Goal: Task Accomplishment & Management: Use online tool/utility

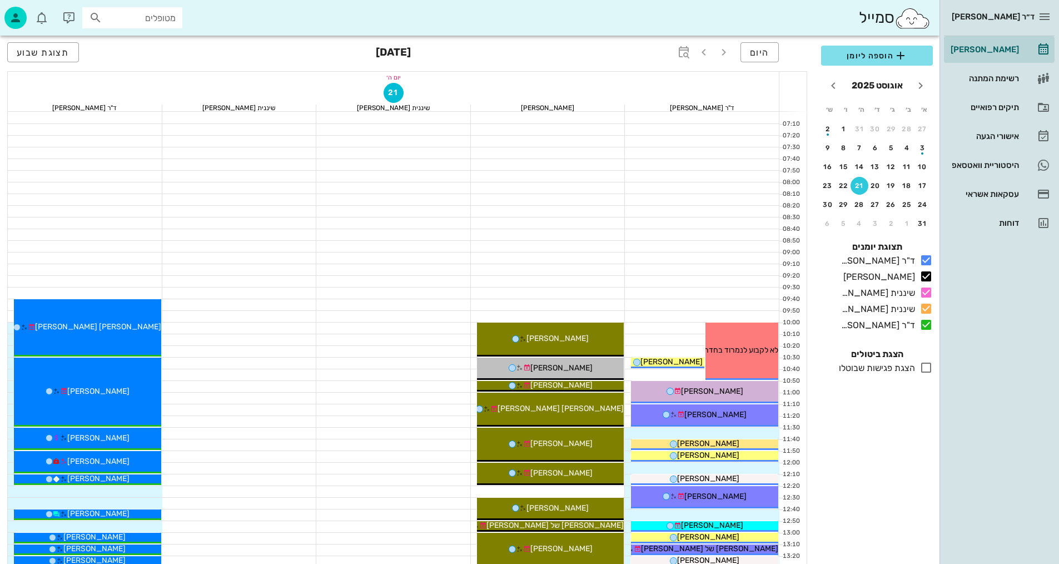
scroll to position [529, 0]
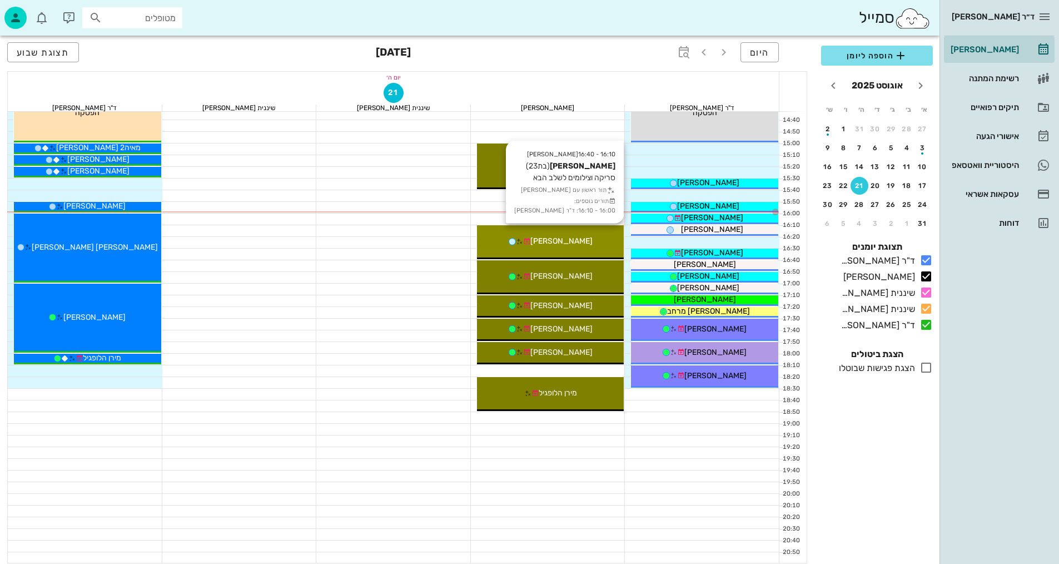
click at [590, 241] on div "[PERSON_NAME]" at bounding box center [550, 241] width 147 height 12
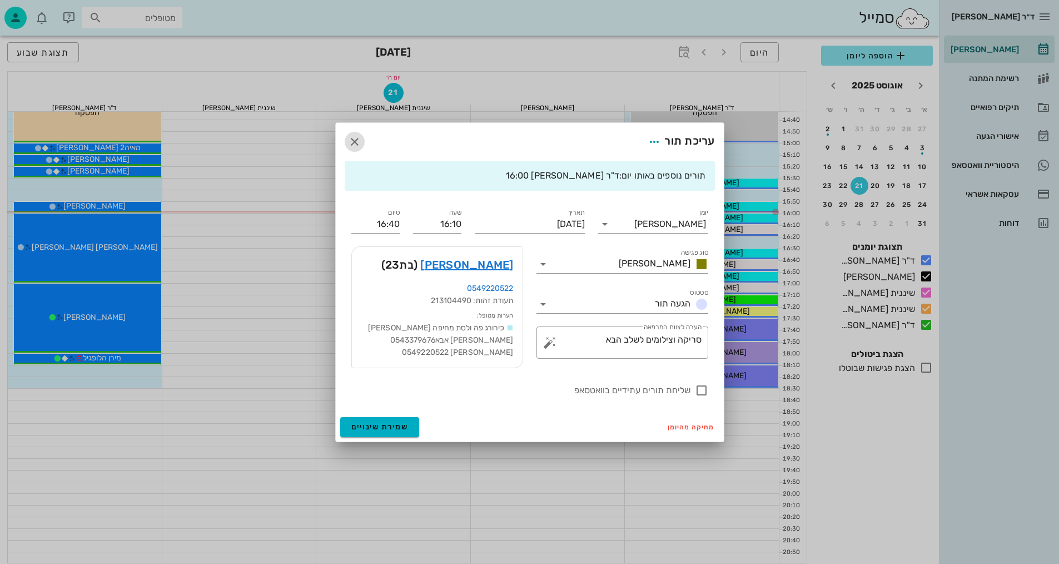
click at [356, 134] on button "button" at bounding box center [355, 142] width 20 height 20
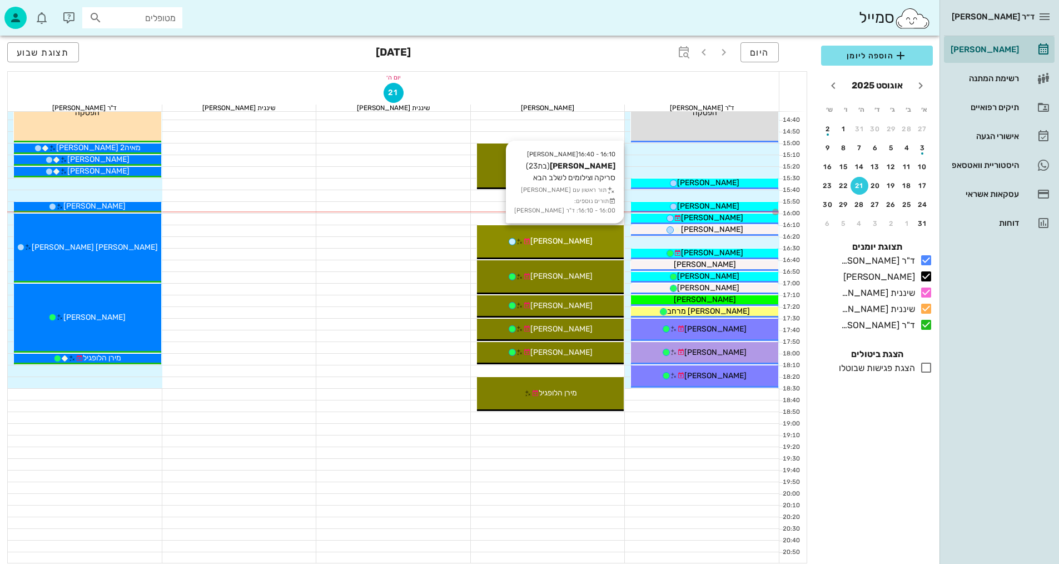
click at [581, 243] on div "[PERSON_NAME]" at bounding box center [550, 241] width 147 height 12
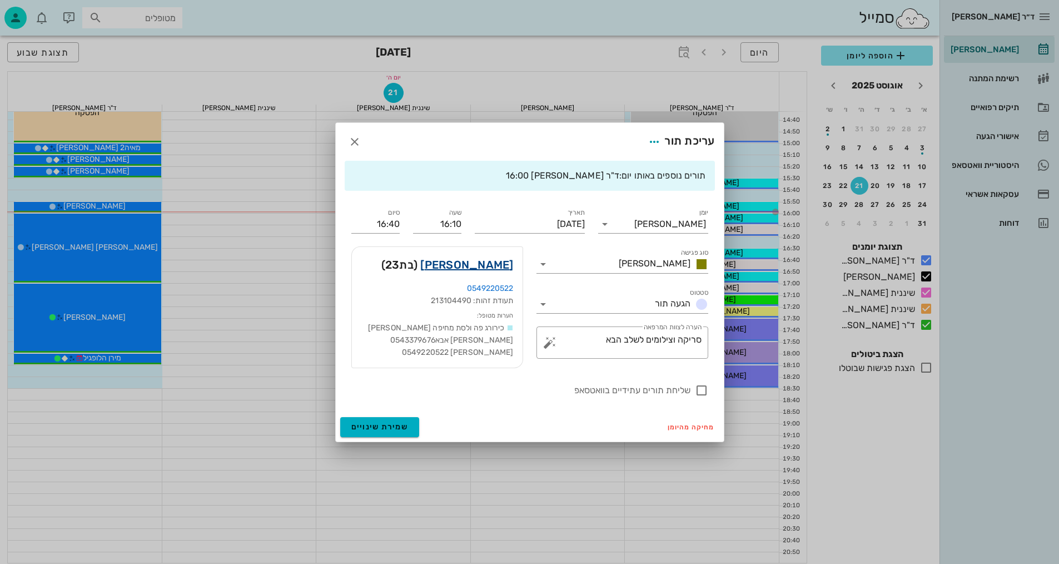
click at [502, 260] on link "[PERSON_NAME]" at bounding box center [466, 265] width 93 height 18
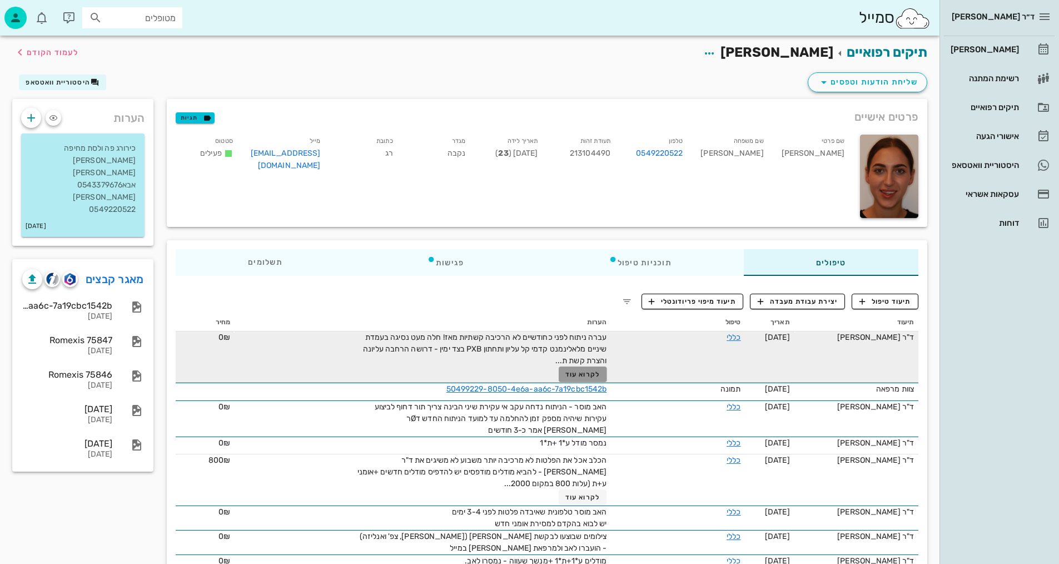
click at [585, 376] on span "לקרוא עוד" at bounding box center [582, 374] width 34 height 8
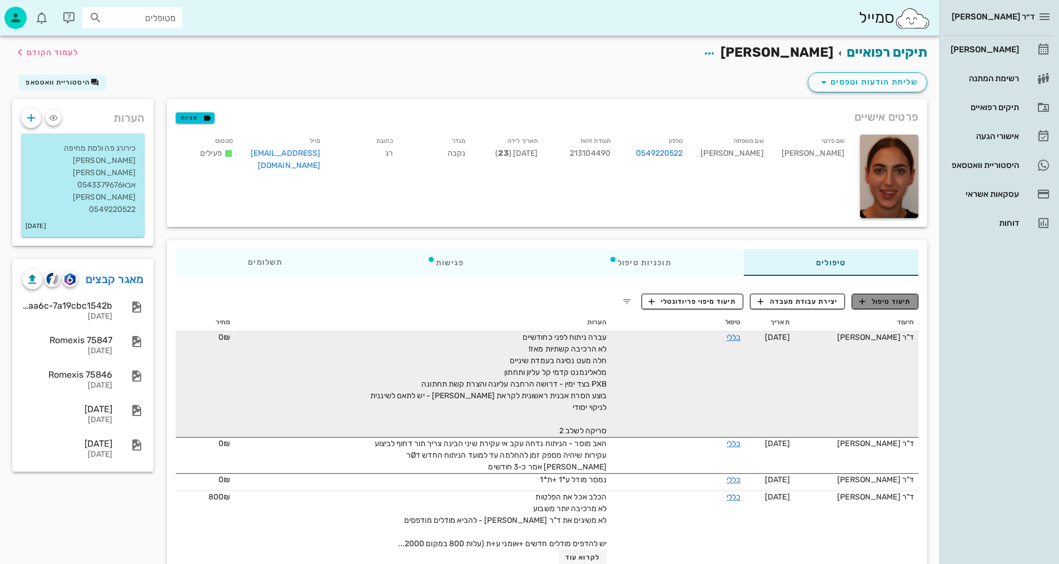
click at [907, 297] on span "תיעוד טיפול" at bounding box center [885, 301] width 52 height 10
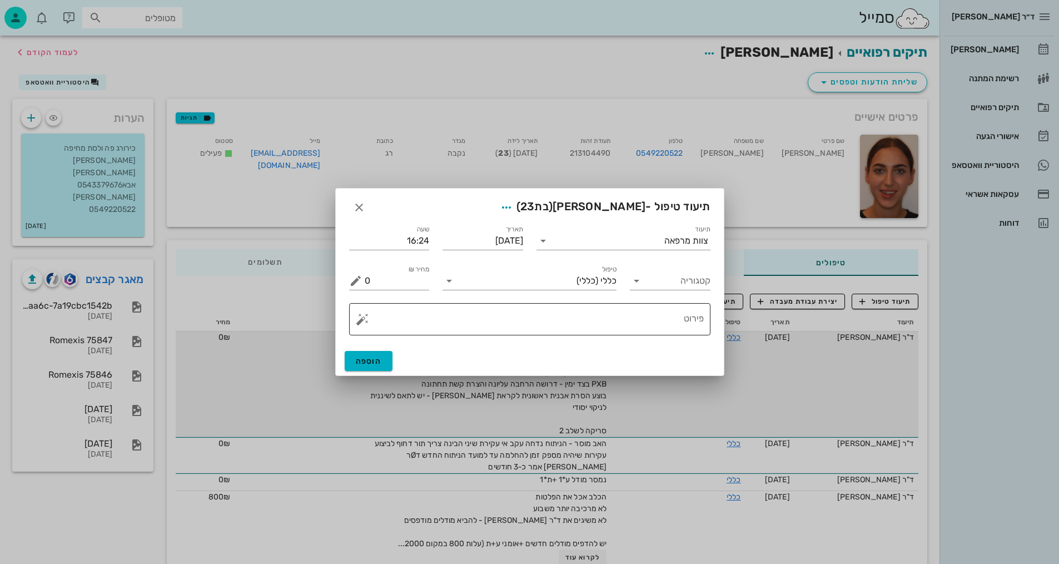
click at [653, 316] on textarea "פירוט" at bounding box center [534, 321] width 339 height 27
click at [525, 26] on div at bounding box center [529, 282] width 1059 height 564
click at [669, 326] on textarea "צי" at bounding box center [534, 321] width 339 height 27
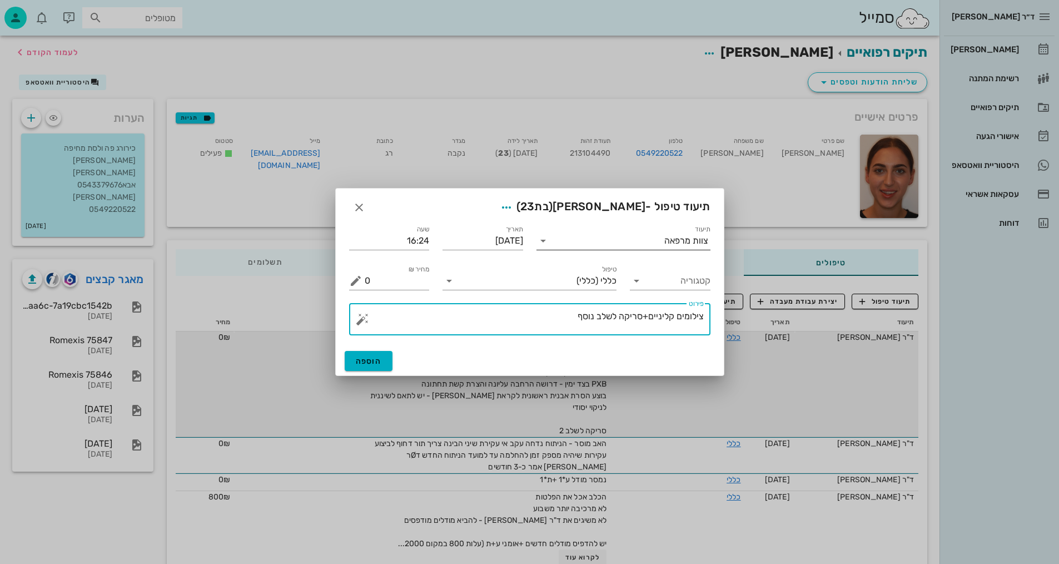
type textarea "צילומים קליניים+סריקה לשלב נוסף"
click at [646, 248] on input "תיעוד" at bounding box center [608, 241] width 112 height 18
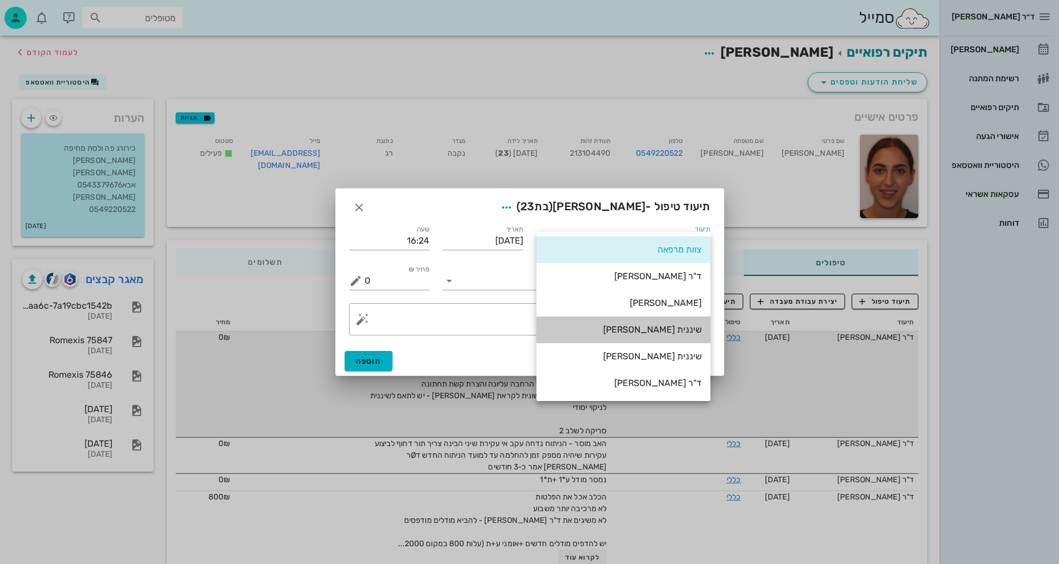
drag, startPoint x: 674, startPoint y: 330, endPoint x: 621, endPoint y: 336, distance: 53.8
click at [674, 329] on div "שיננית [PERSON_NAME]" at bounding box center [623, 329] width 156 height 11
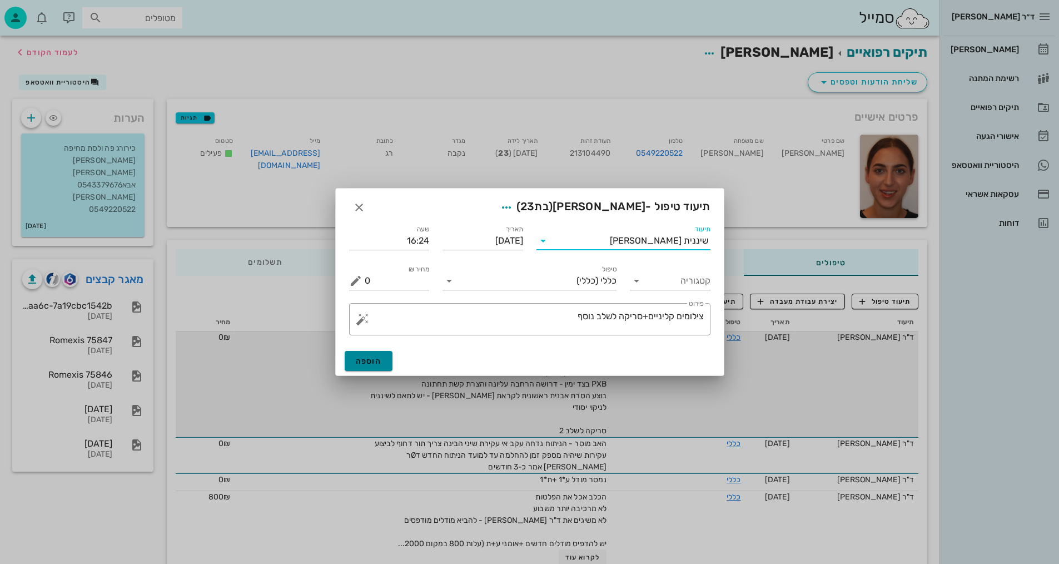
click at [367, 362] on span "הוספה" at bounding box center [369, 360] width 26 height 9
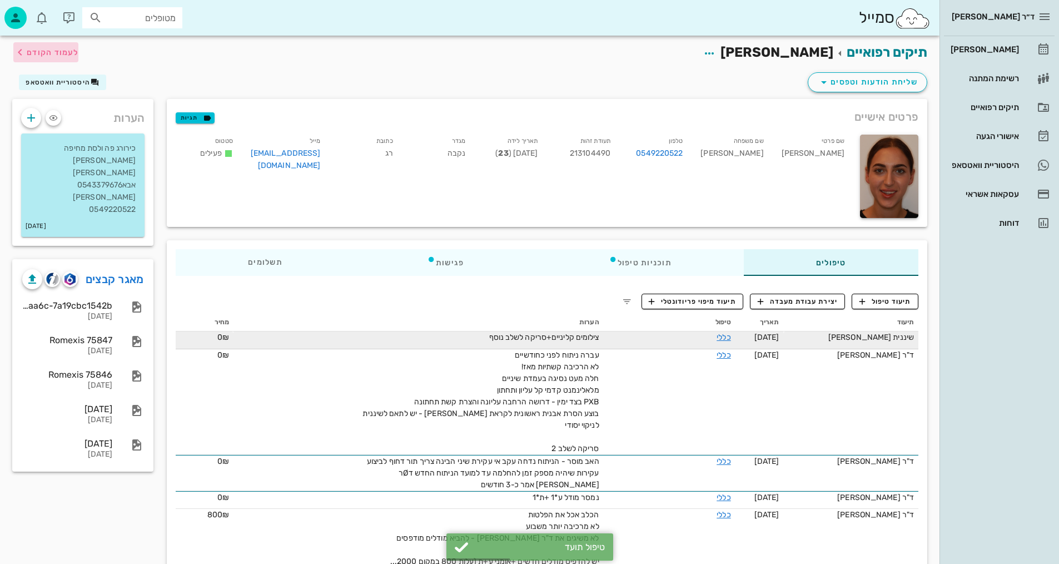
click at [53, 47] on span "לעמוד הקודם" at bounding box center [45, 52] width 65 height 13
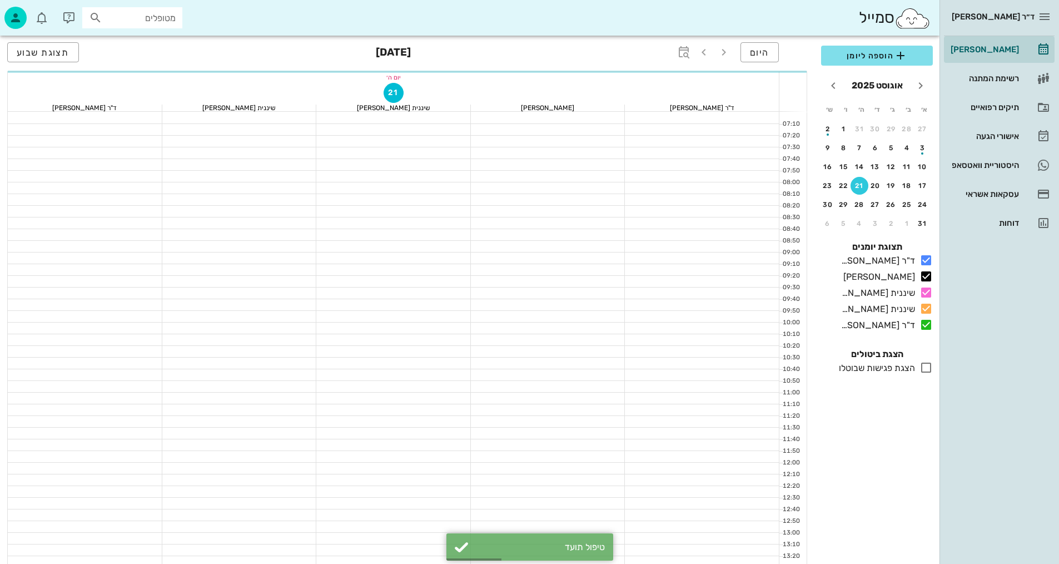
scroll to position [529, 0]
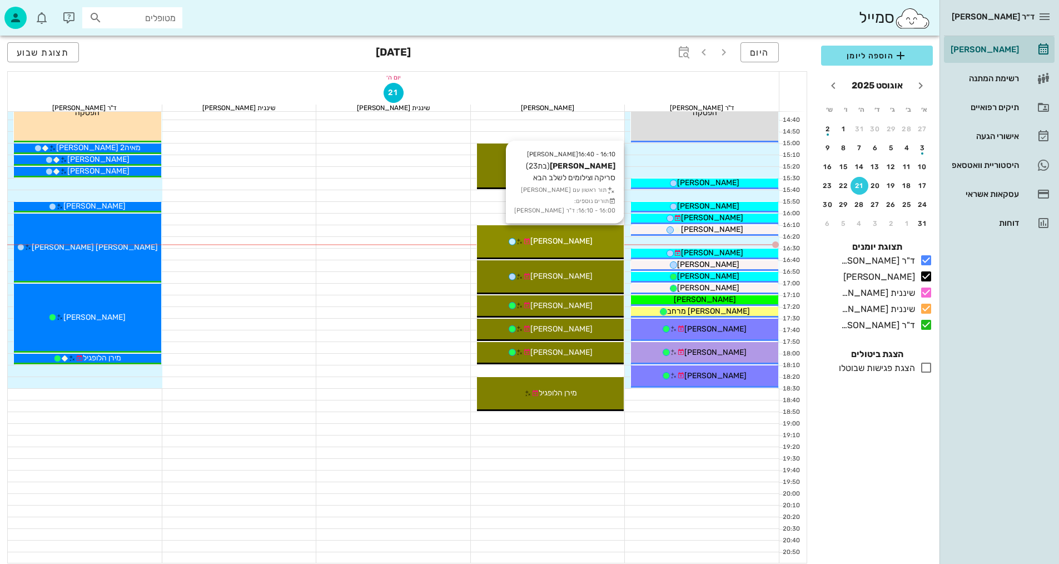
click at [600, 237] on div "[PERSON_NAME]" at bounding box center [550, 241] width 147 height 12
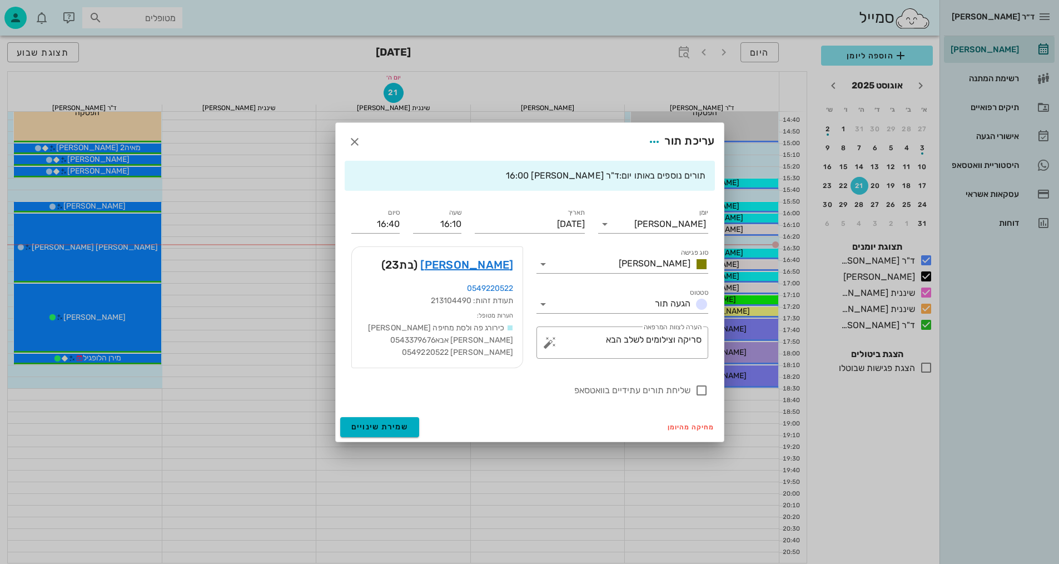
click at [497, 253] on div "[PERSON_NAME] (בת 23 )" at bounding box center [437, 265] width 171 height 36
click at [353, 142] on icon "button" at bounding box center [354, 141] width 13 height 13
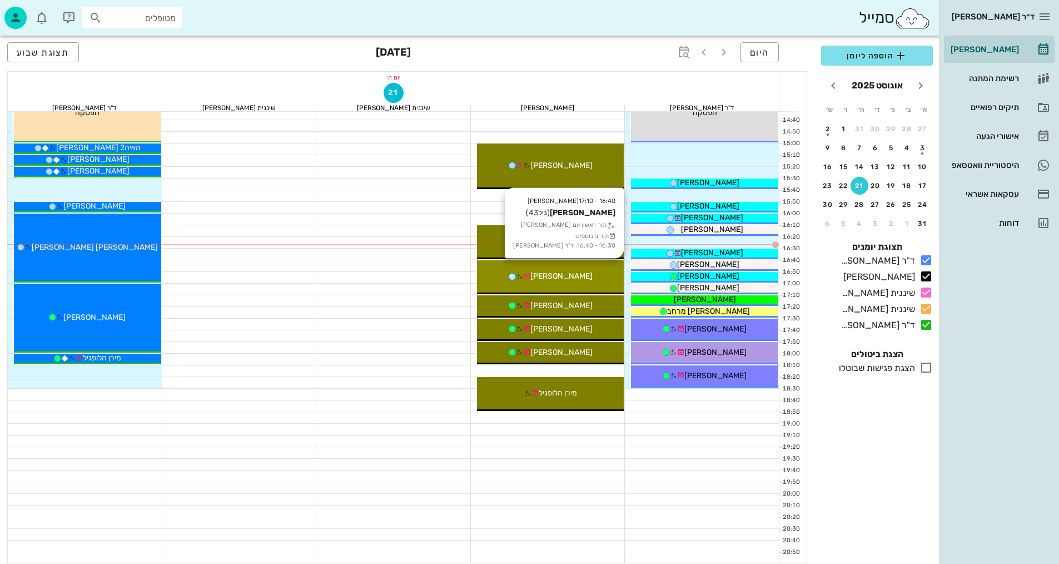
click at [589, 282] on div "16:40 - 17:10 [PERSON_NAME] (גיל 43 ) תור ראשון עם [PERSON_NAME] תורים נוספים: …" at bounding box center [550, 277] width 147 height 34
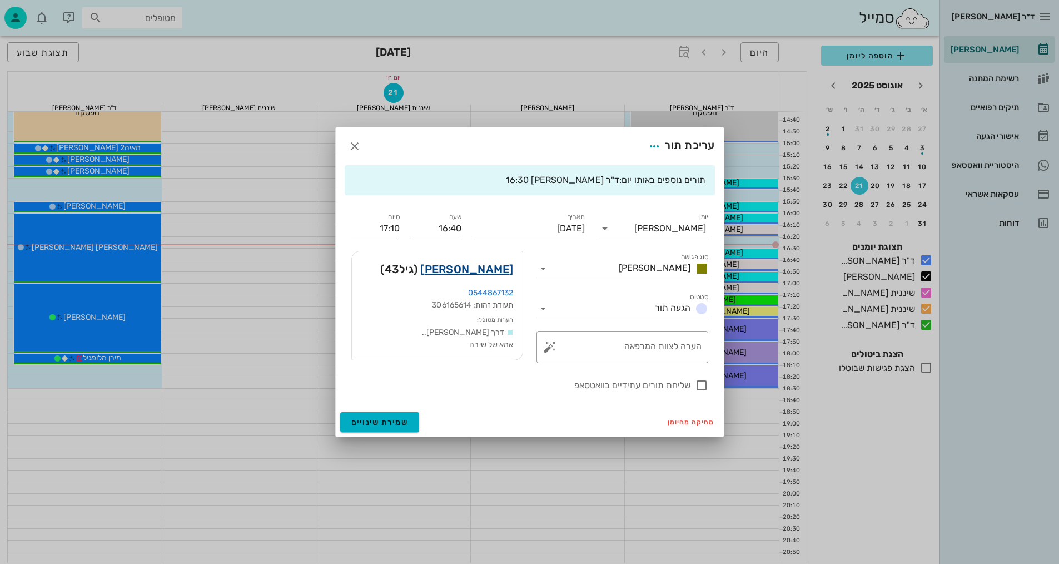
click at [487, 268] on link "[PERSON_NAME]" at bounding box center [466, 269] width 93 height 18
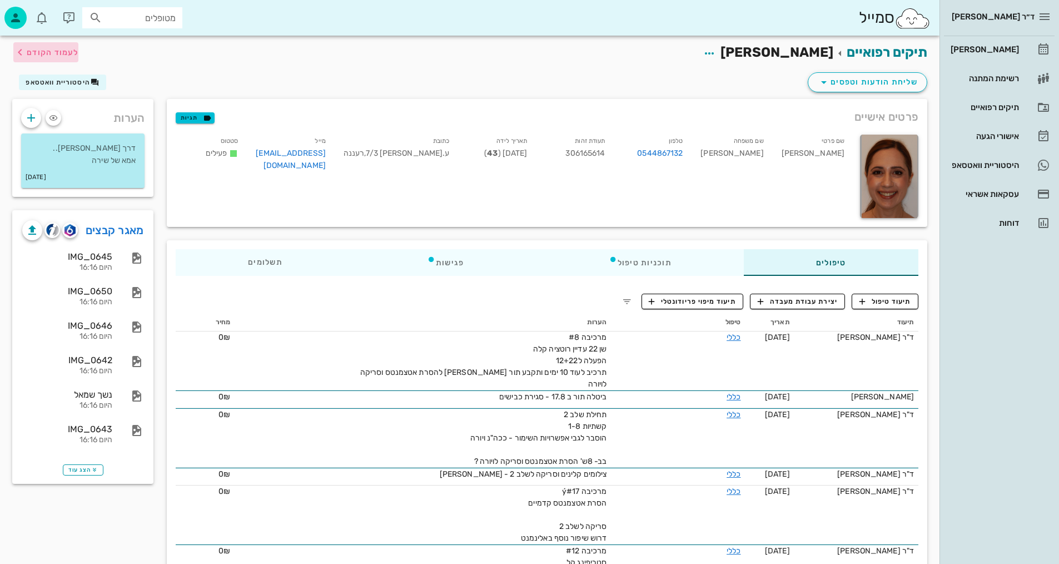
click at [66, 49] on span "לעמוד הקודם" at bounding box center [53, 52] width 52 height 9
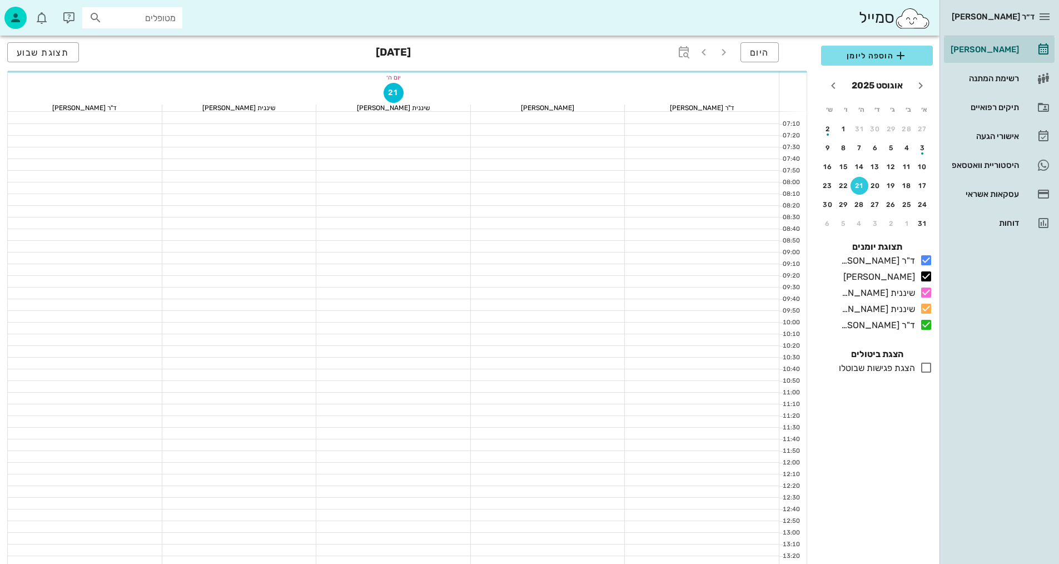
scroll to position [529, 0]
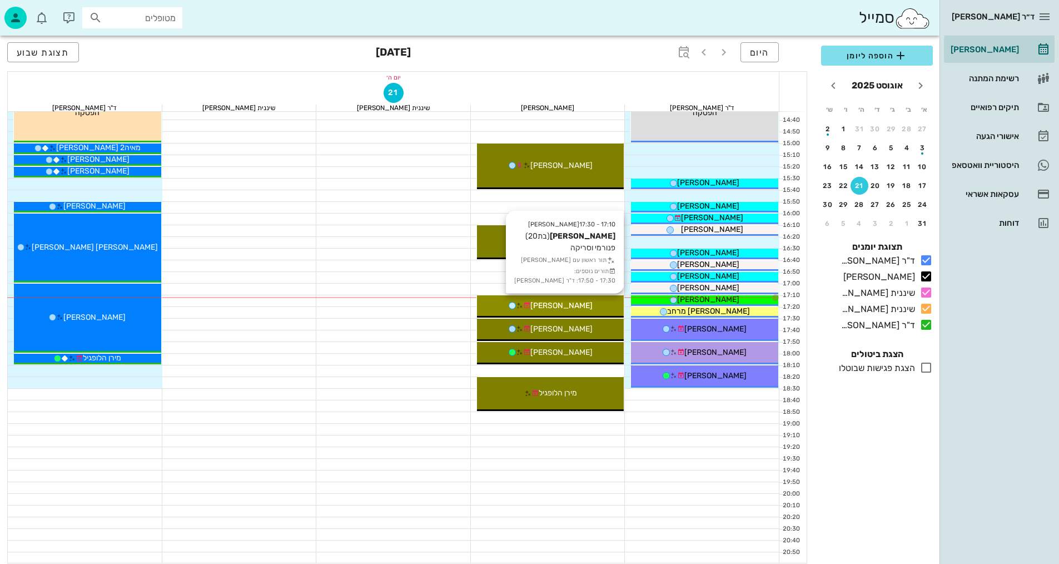
click at [594, 302] on div "[PERSON_NAME]" at bounding box center [550, 306] width 147 height 12
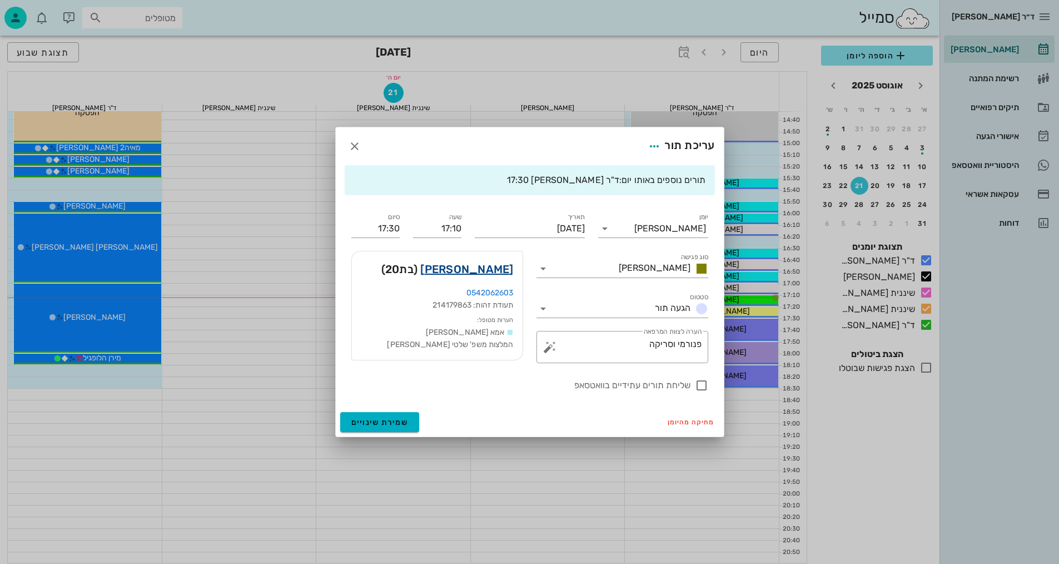
click at [491, 267] on link "[PERSON_NAME]" at bounding box center [466, 269] width 93 height 18
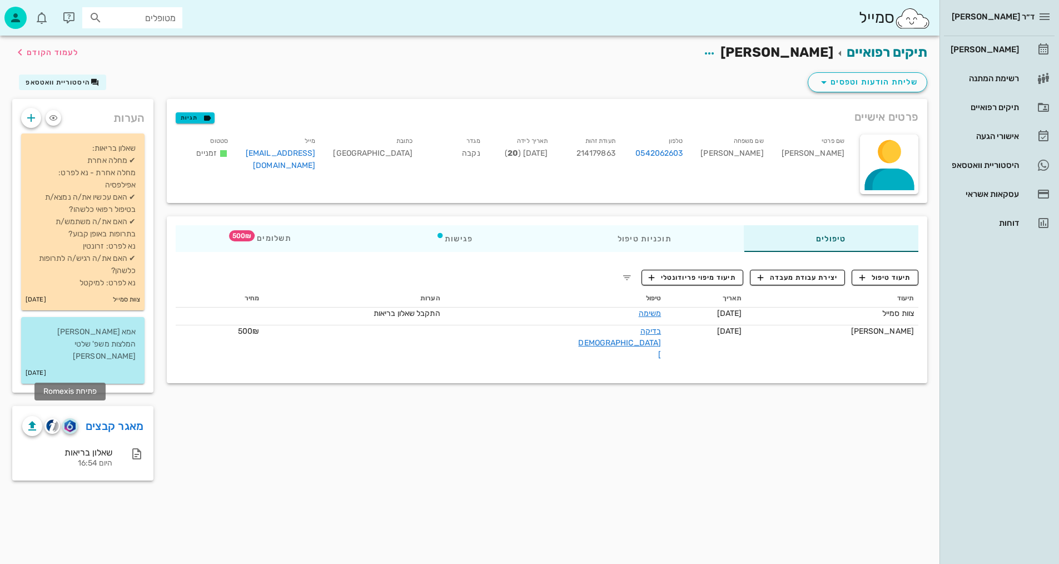
click at [67, 420] on img "button" at bounding box center [69, 426] width 11 height 12
click at [900, 279] on span "תיעוד טיפול" at bounding box center [885, 277] width 52 height 10
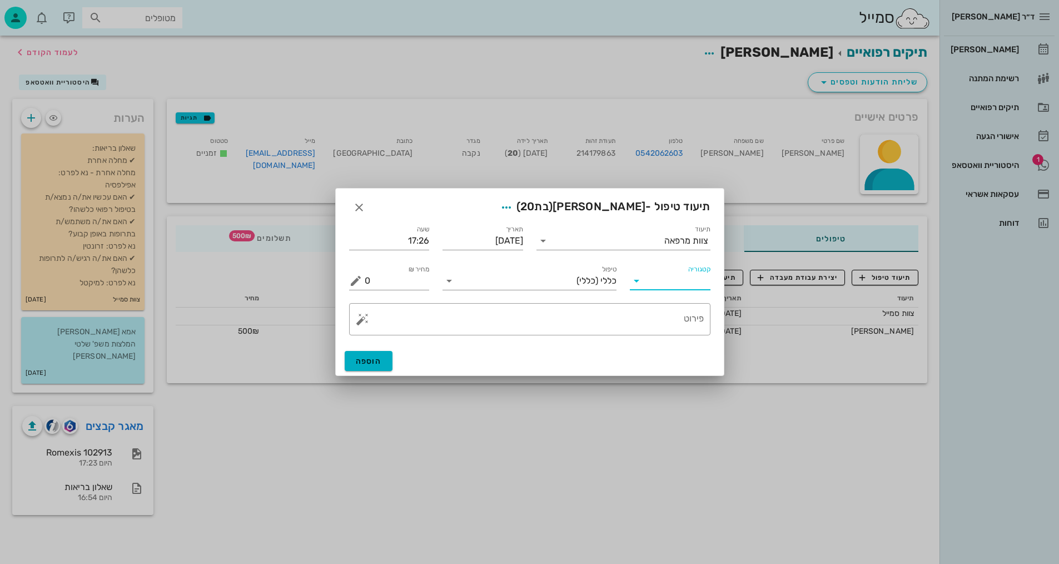
click at [691, 282] on input "קטגוריה" at bounding box center [679, 281] width 63 height 18
drag, startPoint x: 691, startPoint y: 309, endPoint x: 675, endPoint y: 303, distance: 16.7
click at [691, 308] on div "בדיקות וצילומים" at bounding box center [687, 307] width 97 height 11
type input "בדיקות וצילומים"
click at [604, 269] on div "טיפול" at bounding box center [529, 277] width 174 height 24
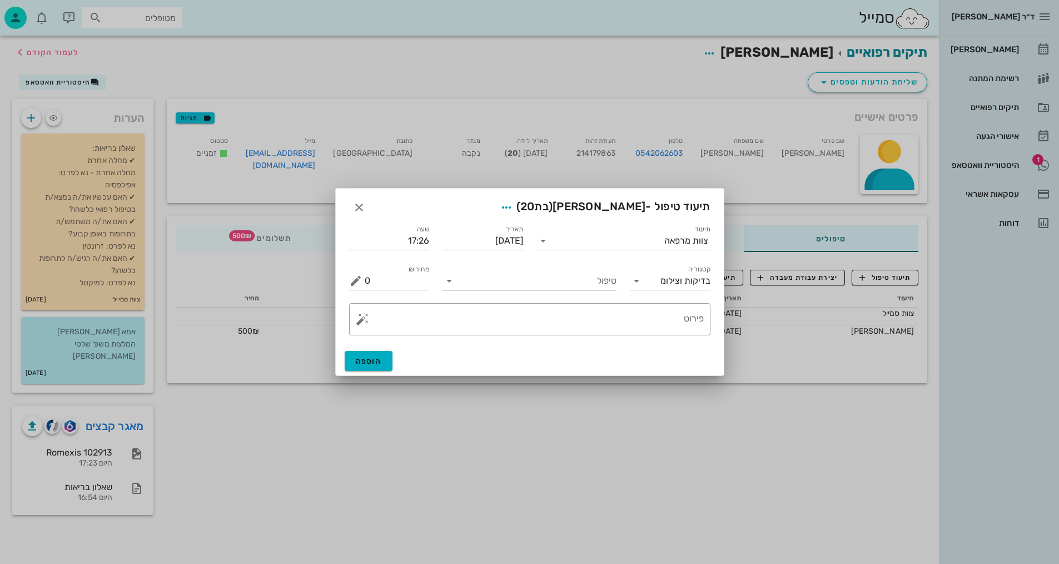
drag, startPoint x: 602, startPoint y: 296, endPoint x: 604, endPoint y: 283, distance: 12.9
click at [602, 295] on div "תיעוד צוות מרפאה תאריך [DATE] שעה 17:26 קטגוריה בדיקות וצילומים טיפול מחיר ₪ 0 …" at bounding box center [530, 281] width 388 height 130
click at [604, 283] on input "טיפול" at bounding box center [537, 281] width 158 height 18
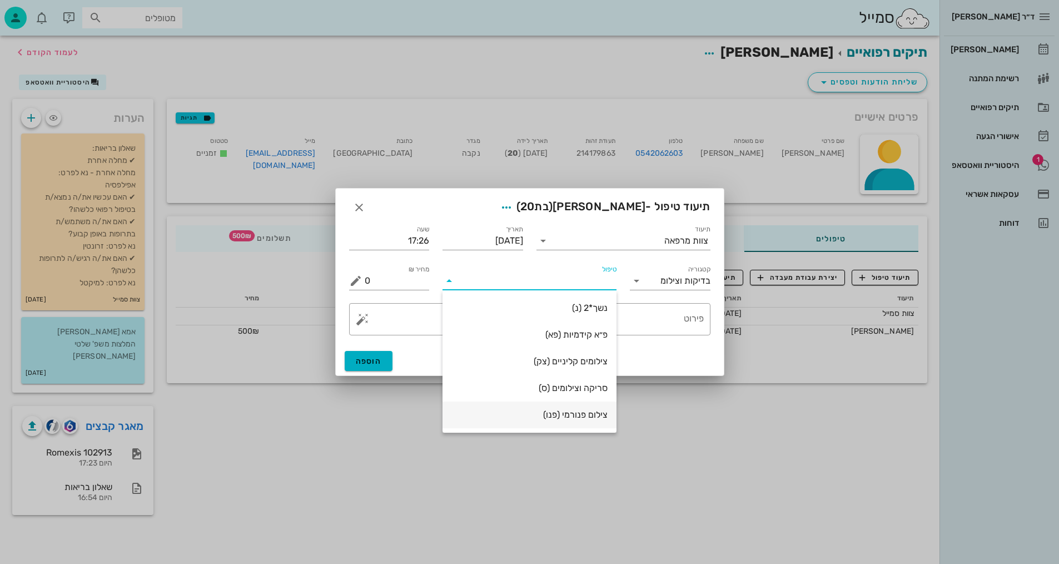
click at [596, 419] on div "צילום פנורמי (פנו)" at bounding box center [529, 414] width 156 height 11
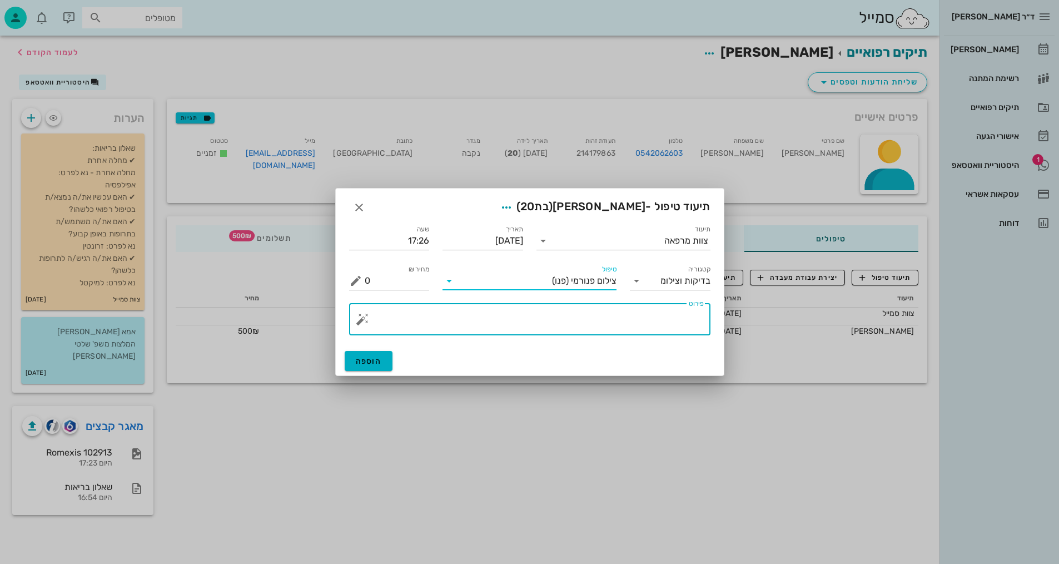
click at [654, 335] on textarea "פירוט" at bounding box center [534, 321] width 339 height 27
type textarea "פנורמי, [PERSON_NAME] ותמונת אפליקציה - [PERSON_NAME]"
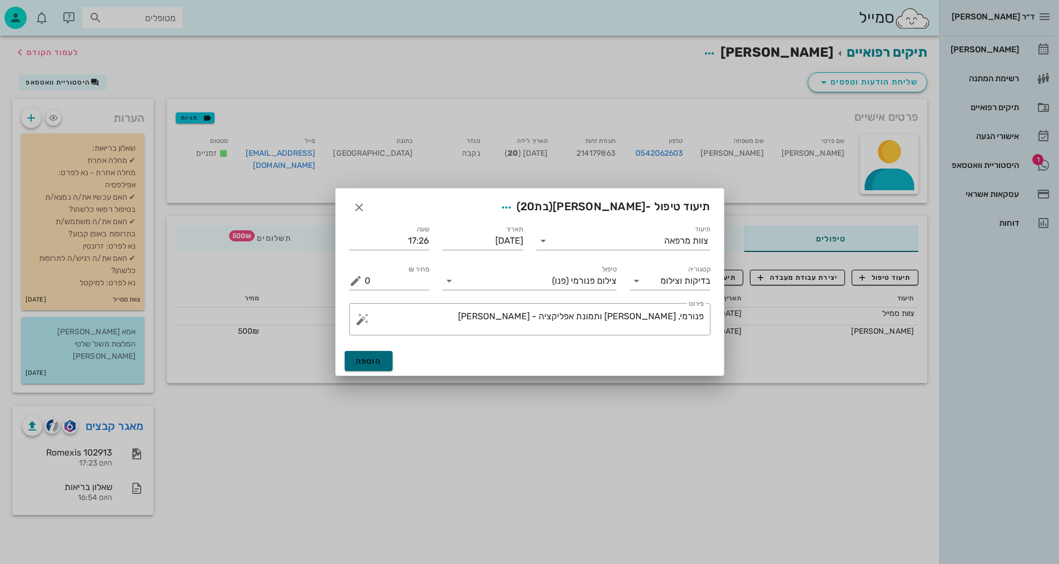
click at [371, 359] on span "הוספה" at bounding box center [369, 360] width 26 height 9
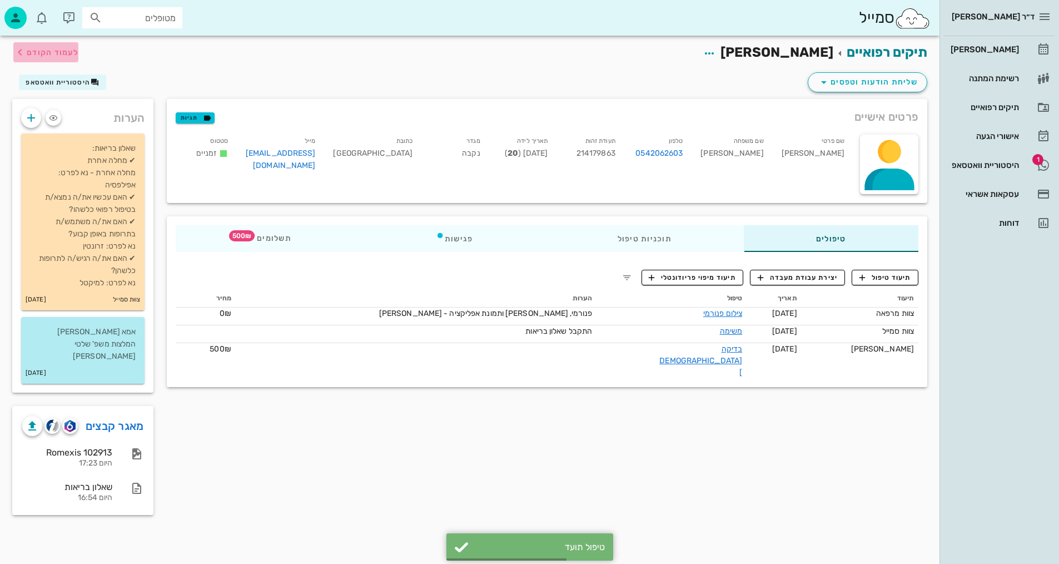
click at [61, 52] on span "לעמוד הקודם" at bounding box center [53, 52] width 52 height 9
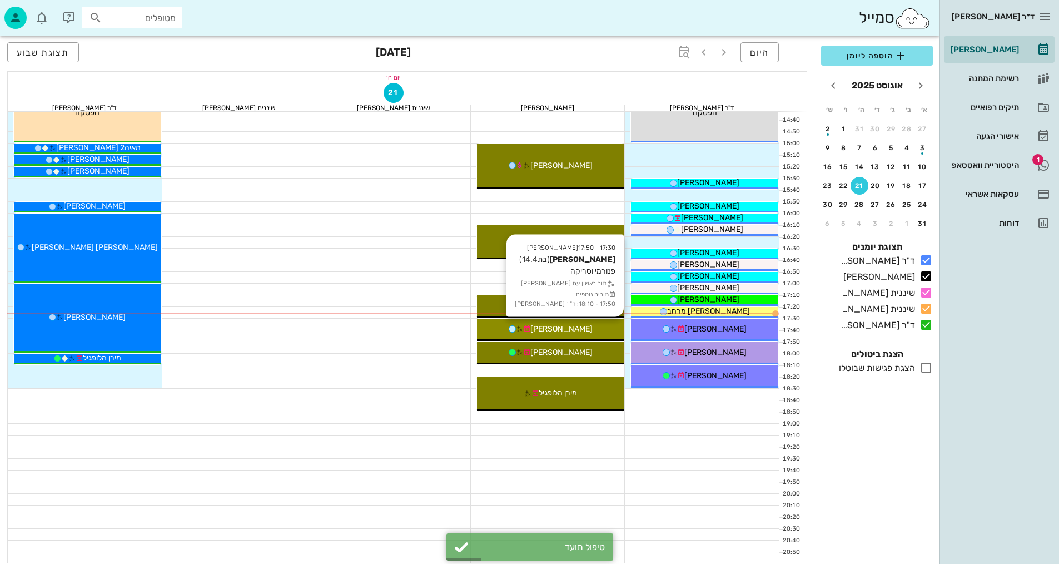
click at [592, 322] on div "17:30 - 17:50 [PERSON_NAME] (בת 14.4 ) פנורמי וסריקה תור ראשון עם [PERSON_NAME]…" at bounding box center [550, 329] width 147 height 22
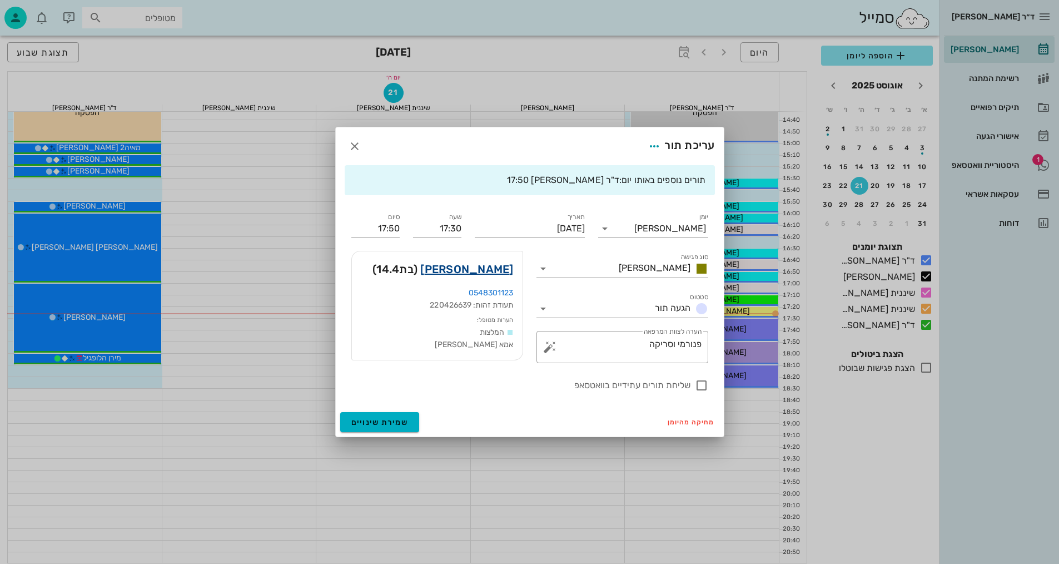
click at [500, 270] on link "[PERSON_NAME]" at bounding box center [466, 269] width 93 height 18
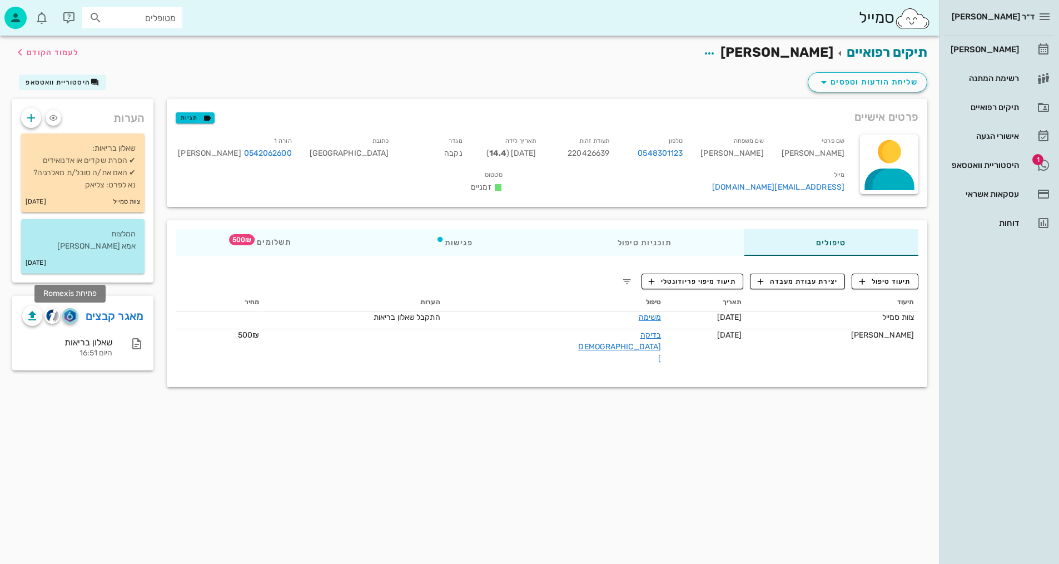
click at [71, 311] on img "button" at bounding box center [69, 316] width 11 height 12
click at [887, 273] on button "תיעוד טיפול" at bounding box center [884, 281] width 67 height 16
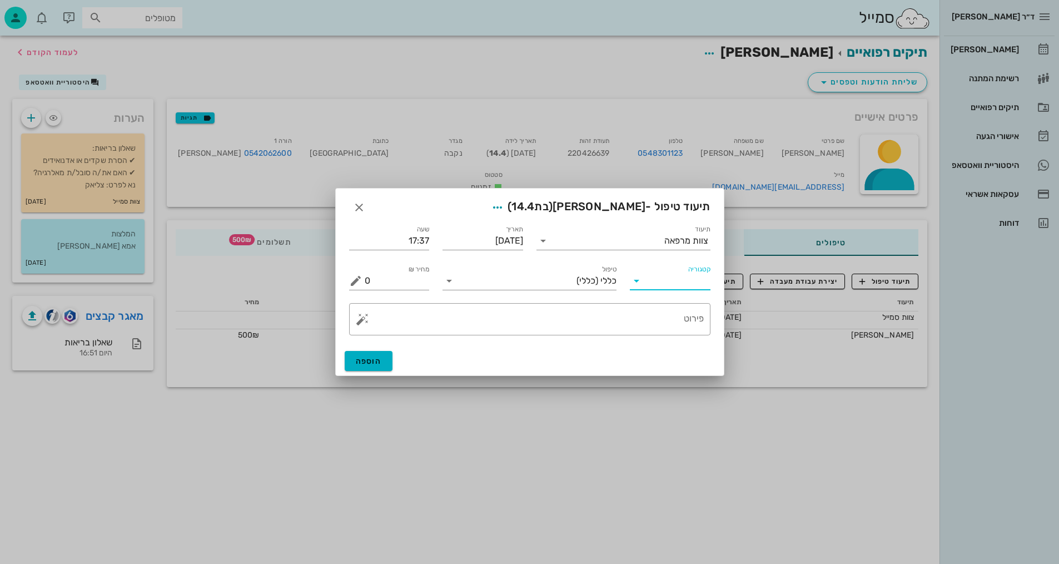
drag, startPoint x: 693, startPoint y: 272, endPoint x: 691, endPoint y: 282, distance: 10.1
click at [693, 273] on input "קטגוריה" at bounding box center [679, 281] width 63 height 18
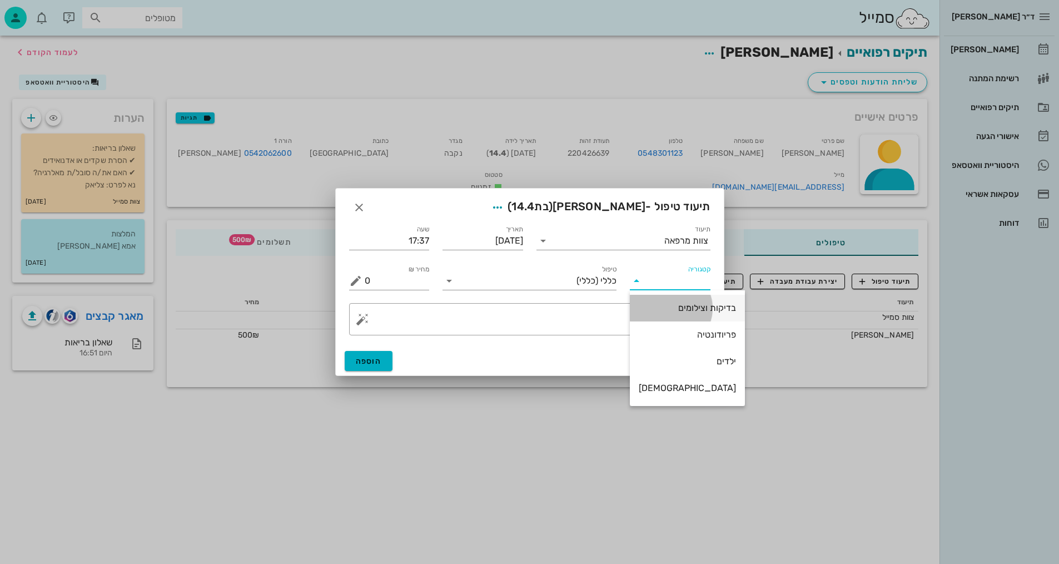
click at [684, 313] on div "בדיקות וצילומים" at bounding box center [687, 308] width 97 height 24
type input "בדיקות וצילומים"
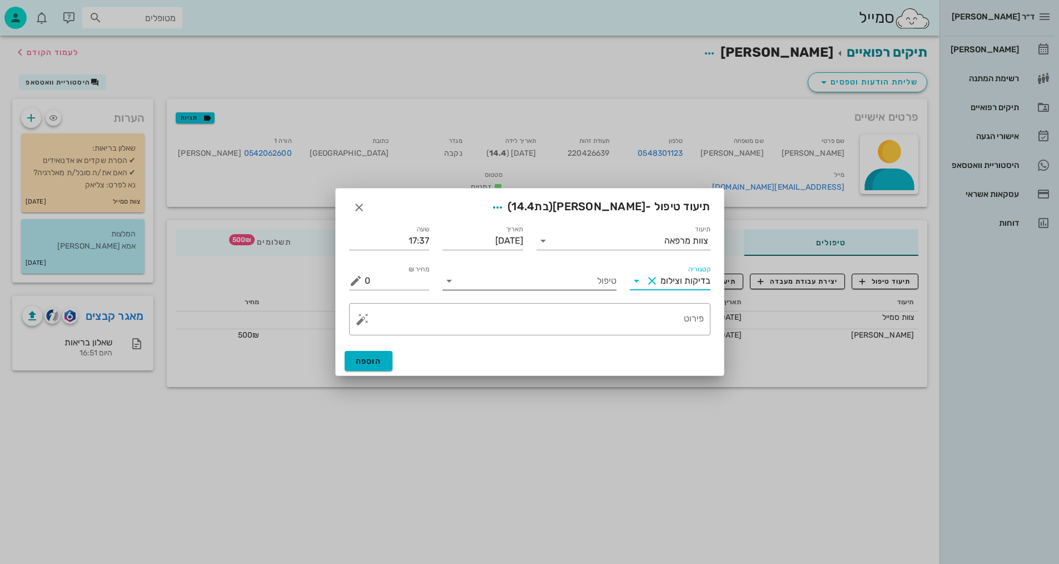
click at [598, 275] on input "טיפול" at bounding box center [537, 281] width 158 height 18
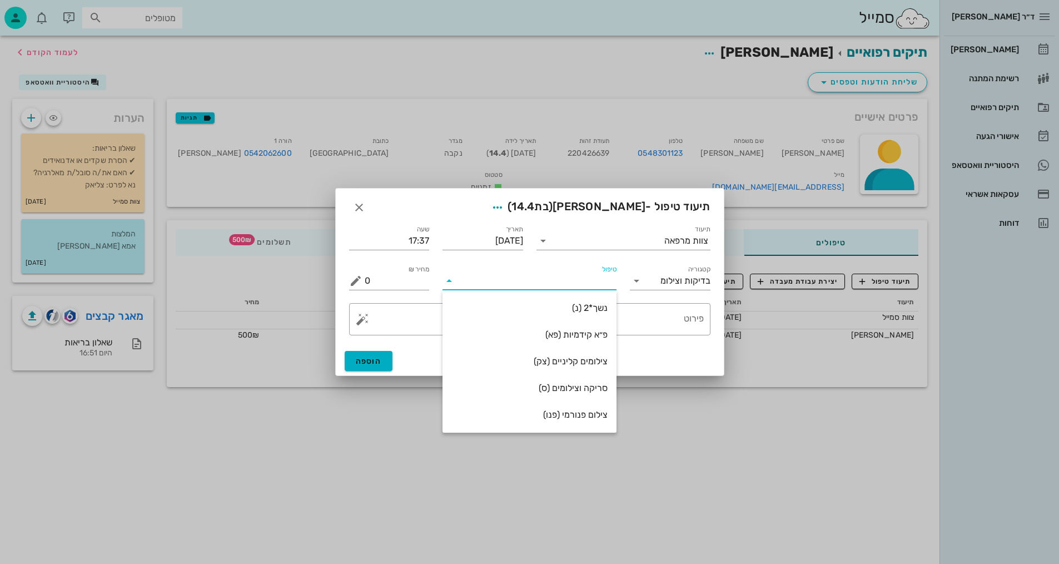
click at [582, 417] on div "צילום פנורמי (פנו)" at bounding box center [529, 414] width 156 height 11
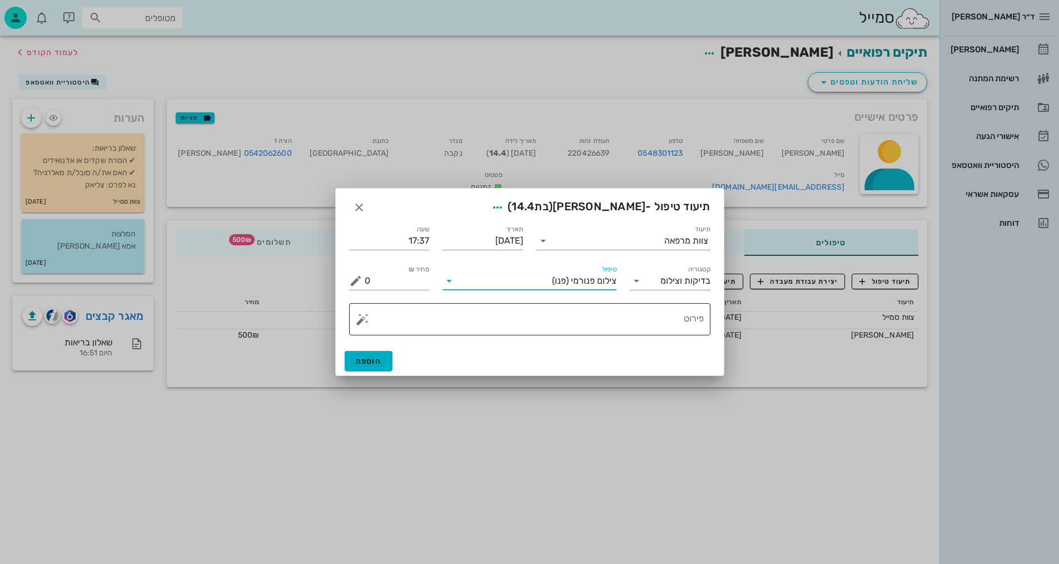
click at [674, 329] on textarea "פירוט" at bounding box center [534, 321] width 339 height 27
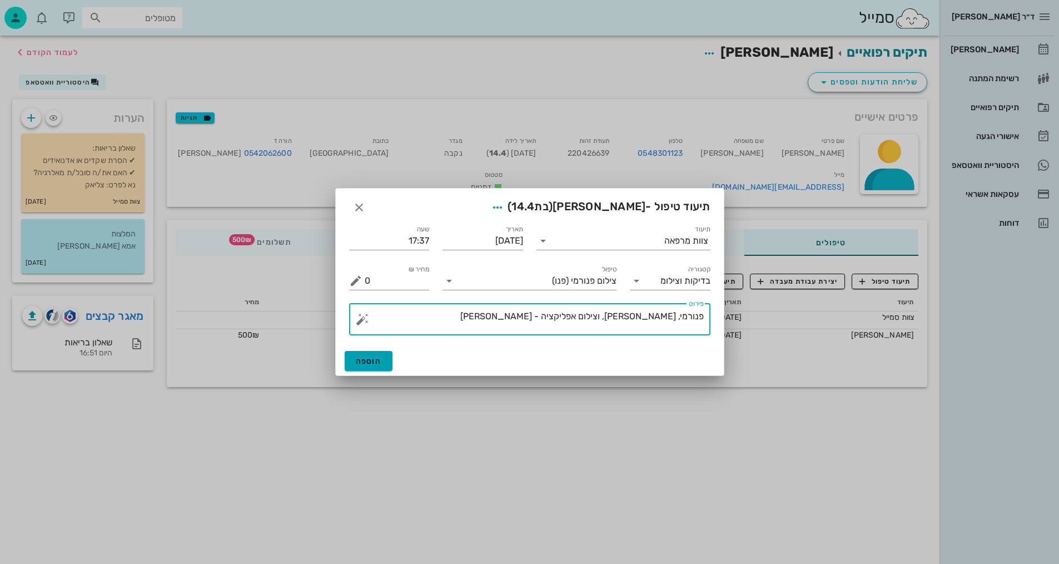
type textarea "פנורמי, [PERSON_NAME], וצילום אפליקציה - [PERSON_NAME]"
drag, startPoint x: 367, startPoint y: 364, endPoint x: 373, endPoint y: 360, distance: 7.6
click at [370, 362] on span "הוספה" at bounding box center [369, 360] width 26 height 9
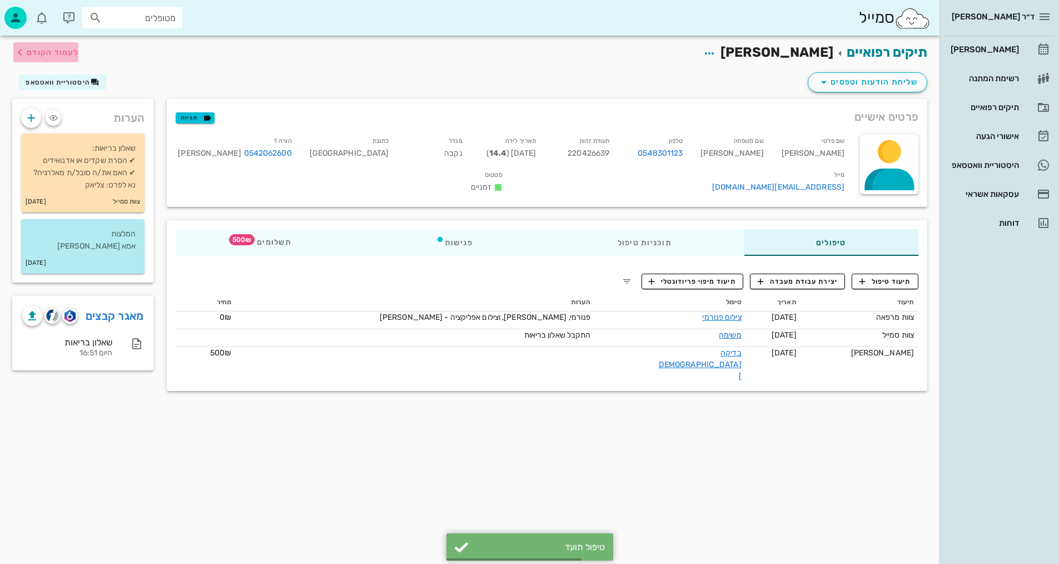
click at [65, 58] on span "לעמוד הקודם" at bounding box center [45, 52] width 65 height 13
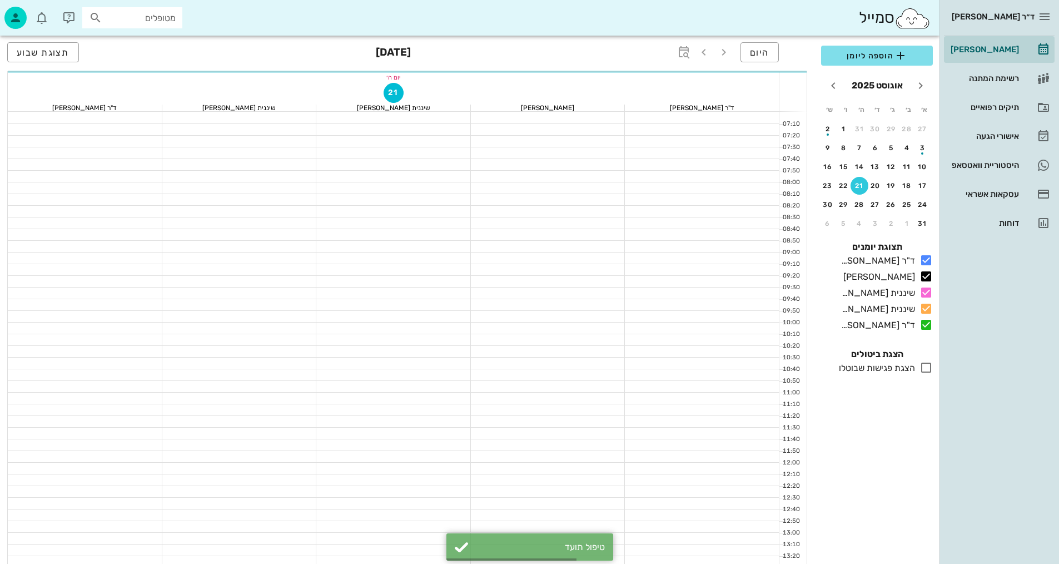
scroll to position [529, 0]
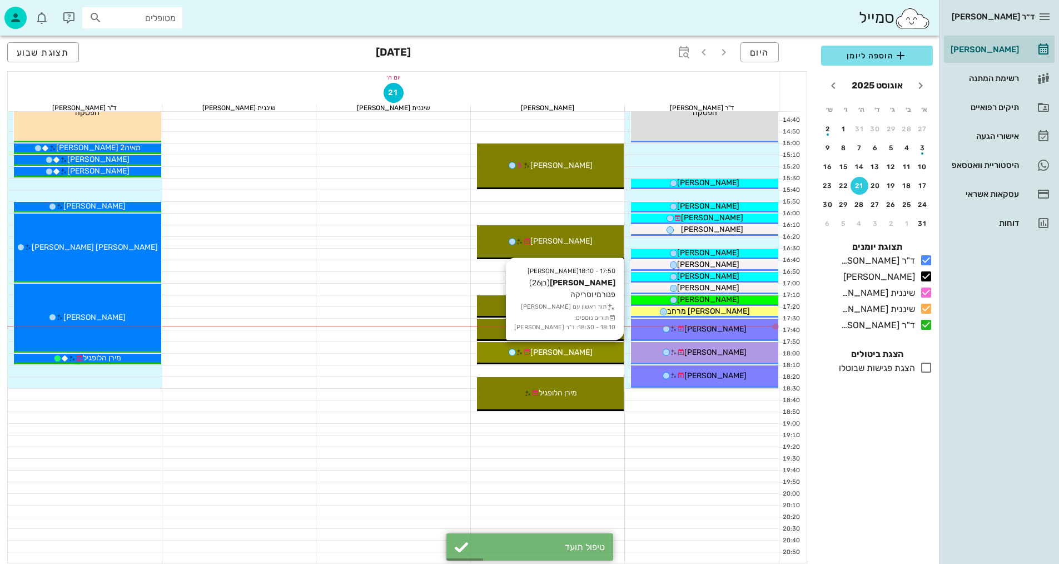
click at [581, 350] on div "[PERSON_NAME]" at bounding box center [550, 352] width 147 height 12
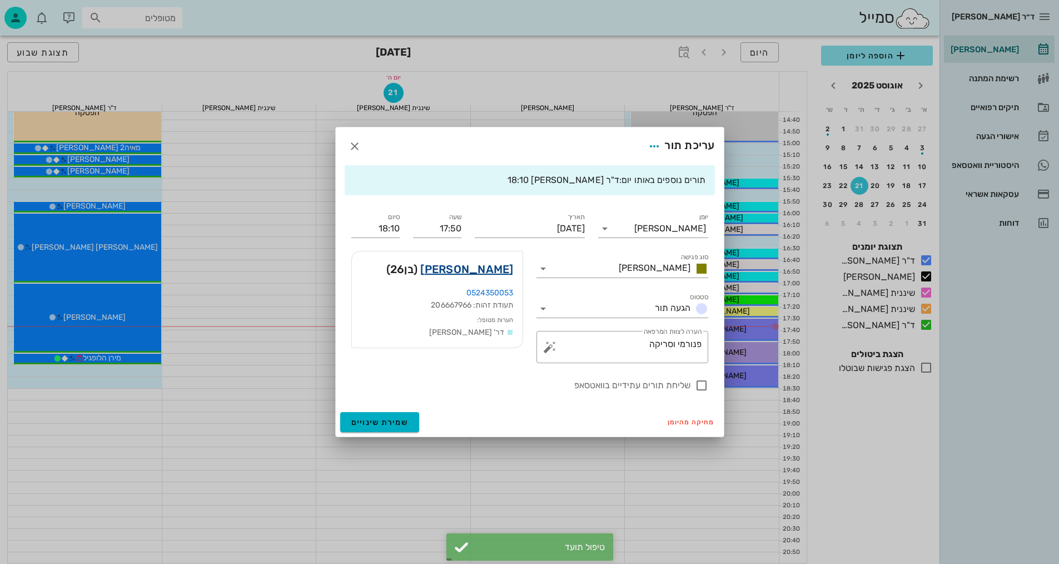
click at [481, 268] on link "[PERSON_NAME]" at bounding box center [466, 269] width 93 height 18
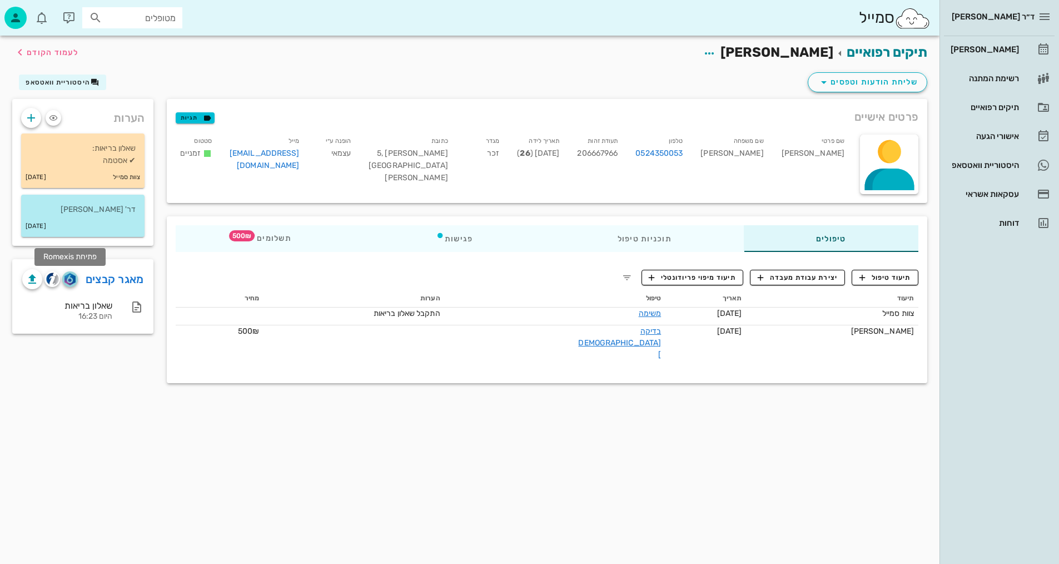
click at [67, 280] on img "button" at bounding box center [69, 279] width 11 height 12
click at [875, 279] on span "תיעוד טיפול" at bounding box center [885, 277] width 52 height 10
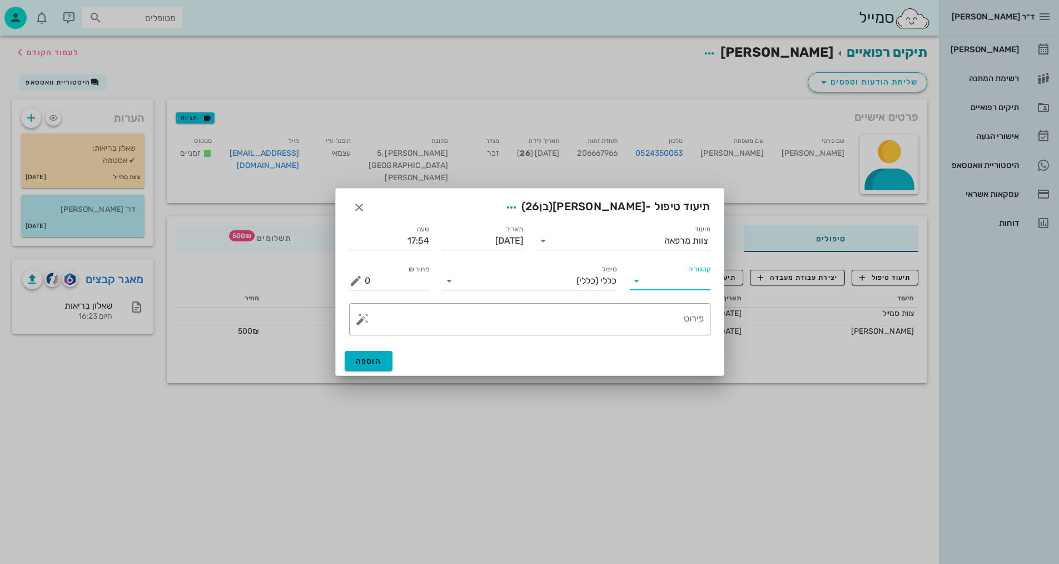
click at [687, 274] on input "קטגוריה" at bounding box center [679, 281] width 63 height 18
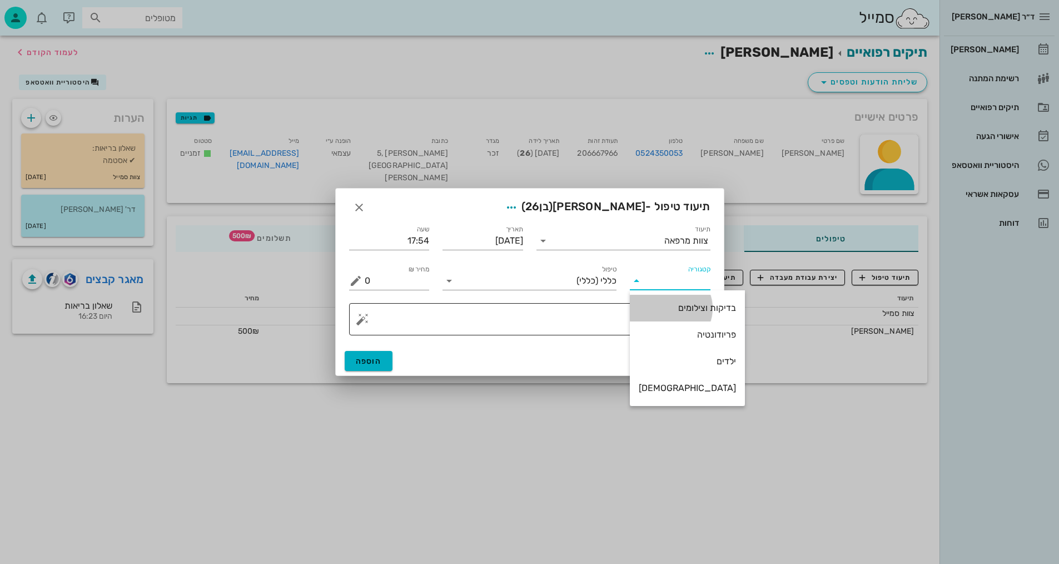
click at [689, 307] on div "בדיקות וצילומים" at bounding box center [687, 307] width 97 height 11
type input "בדיקות וצילומים"
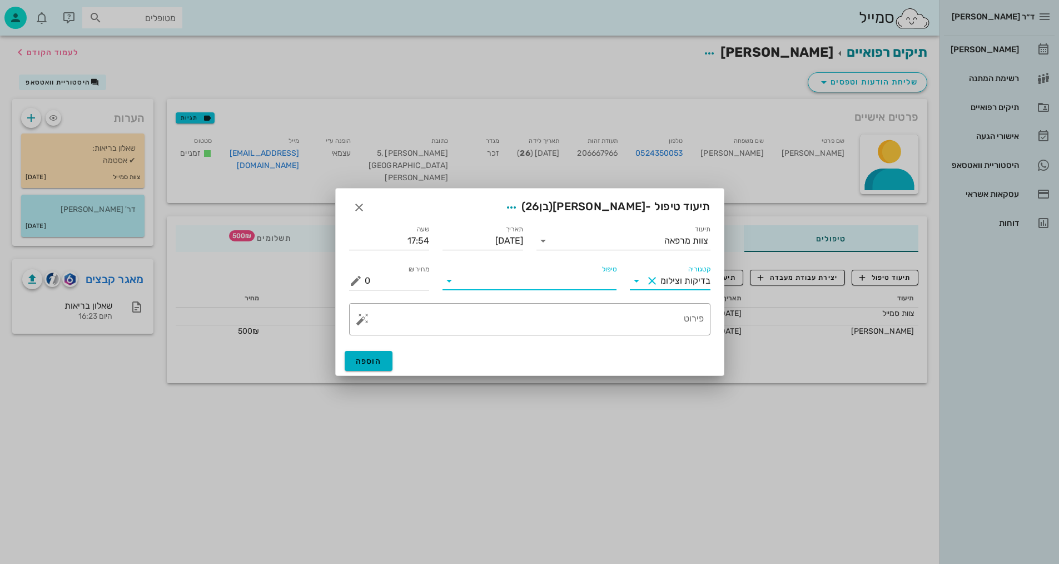
click at [594, 288] on input "טיפול" at bounding box center [537, 281] width 158 height 18
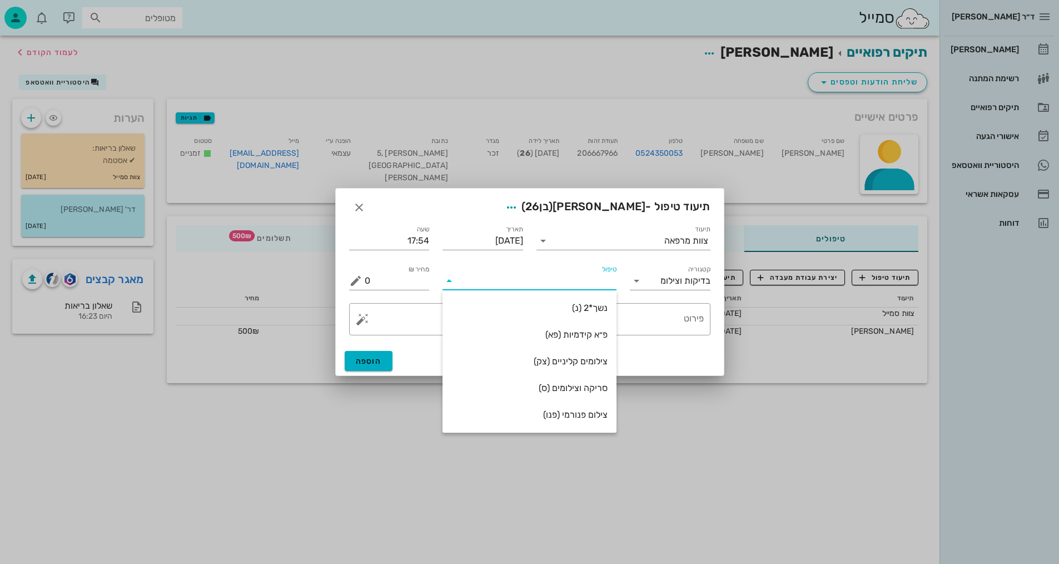
drag, startPoint x: 576, startPoint y: 419, endPoint x: 592, endPoint y: 384, distance: 38.3
click at [576, 419] on div "צילום פנורמי (פנו)" at bounding box center [529, 414] width 156 height 11
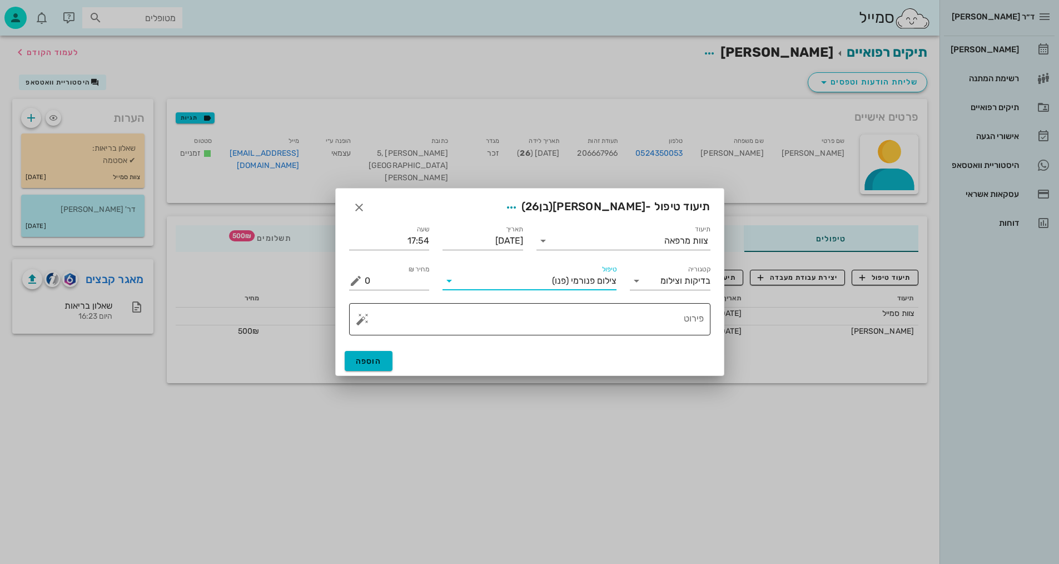
drag, startPoint x: 682, startPoint y: 321, endPoint x: 671, endPoint y: 336, distance: 18.7
click at [679, 325] on textarea "פירוט" at bounding box center [534, 321] width 339 height 27
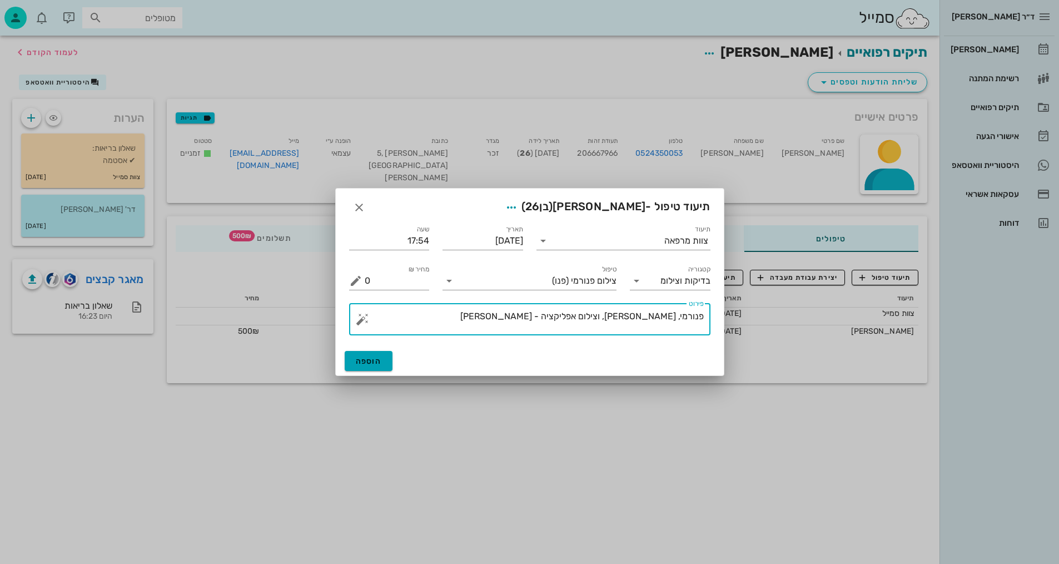
type textarea "פנורמי, [PERSON_NAME], וצילום אפליקציה - [PERSON_NAME]"
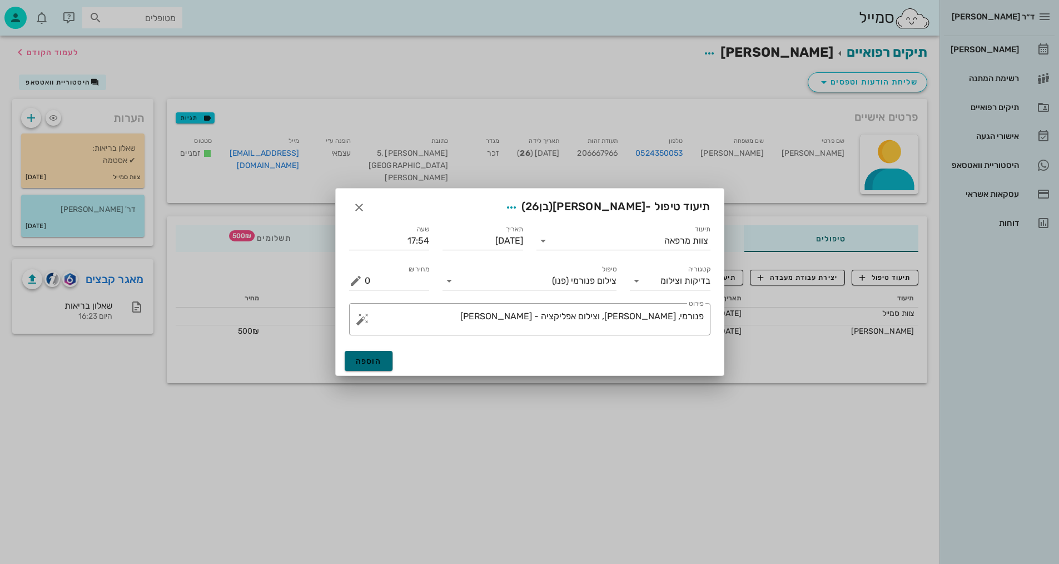
click at [379, 362] on span "הוספה" at bounding box center [369, 360] width 26 height 9
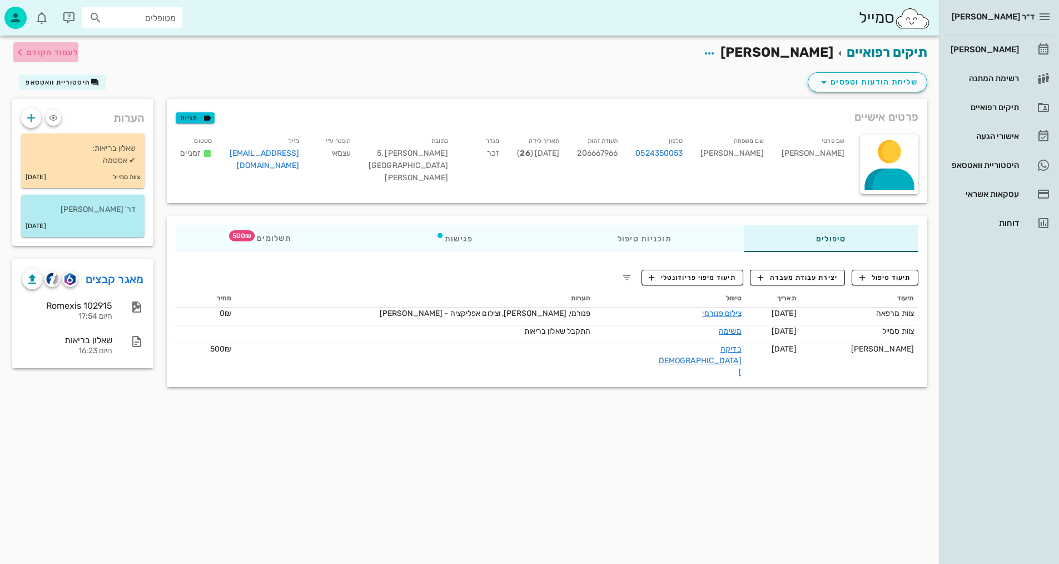
click at [64, 47] on span "לעמוד הקודם" at bounding box center [45, 52] width 65 height 13
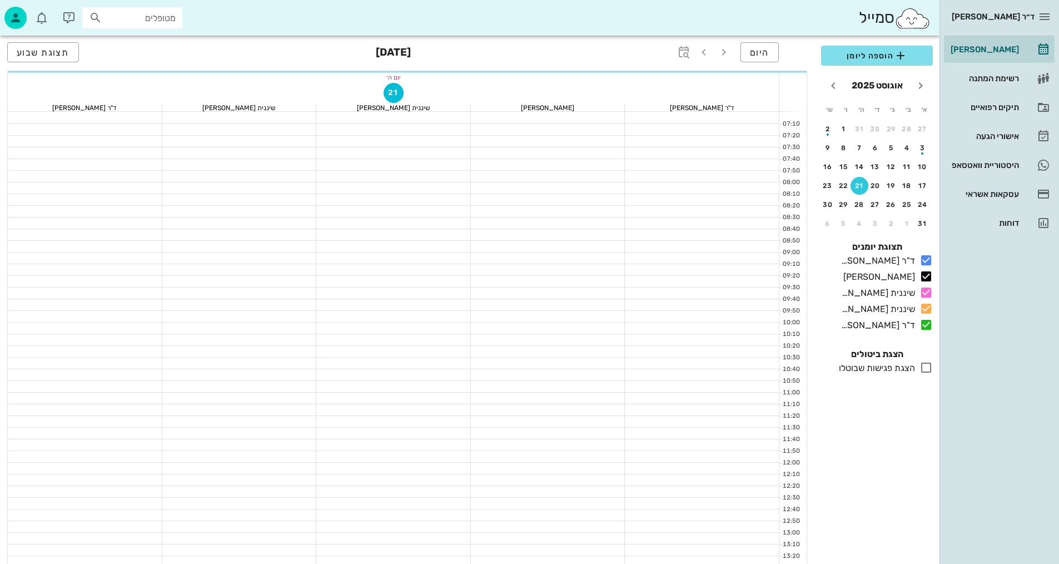
scroll to position [529, 0]
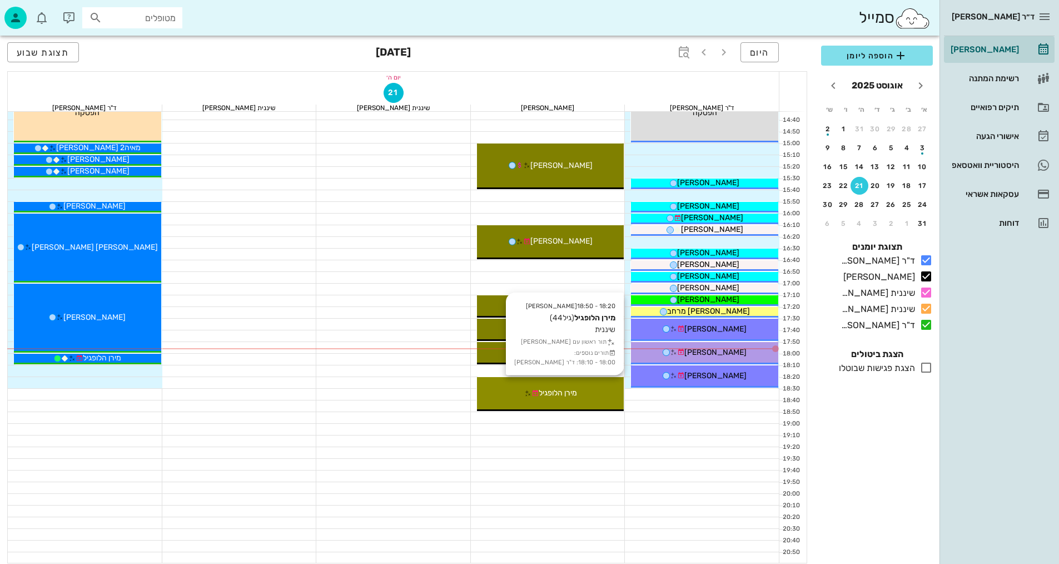
click at [574, 404] on div "18:20 - 18:50 [PERSON_NAME] (גיל 44 ) שיננית תור ראשון עם [PERSON_NAME] תורים נ…" at bounding box center [550, 394] width 147 height 34
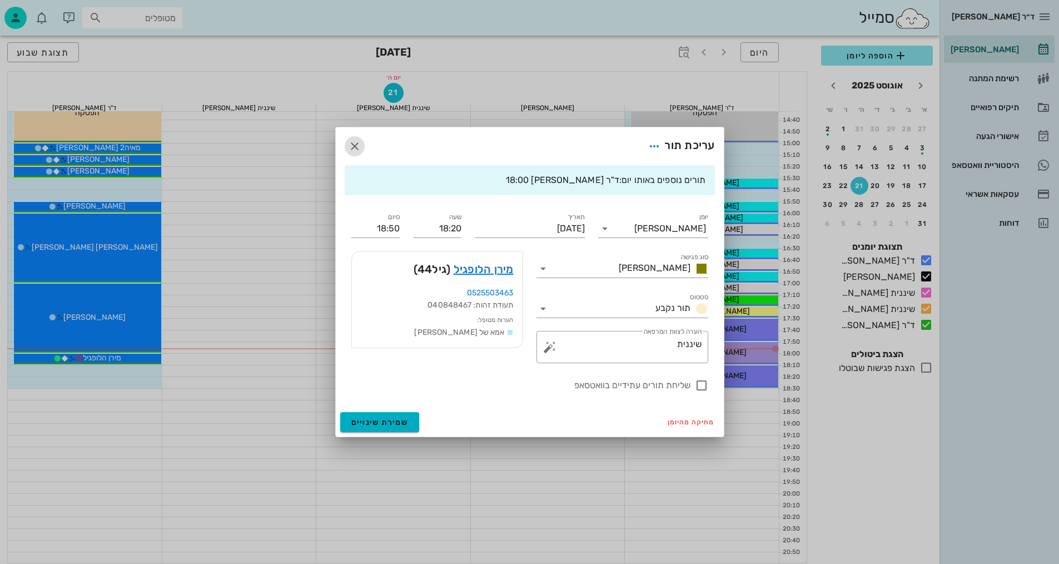
click at [355, 145] on icon "button" at bounding box center [354, 146] width 13 height 13
